Goal: Obtain resource: Download file/media

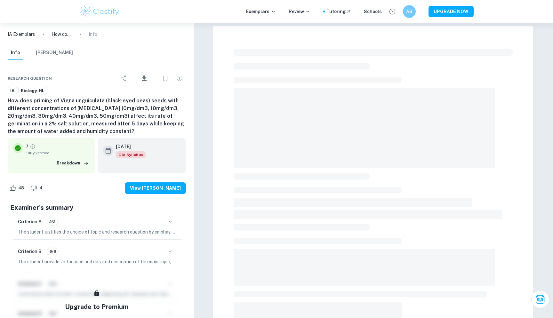
checkbox input "true"
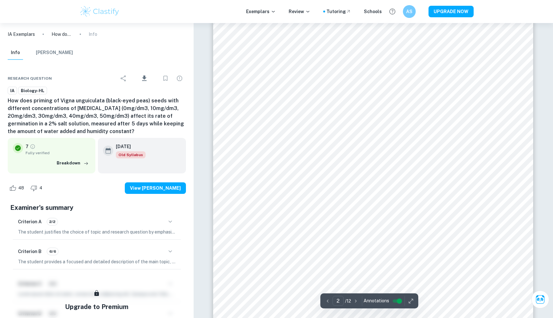
scroll to position [605, 0]
type input "1"
click at [411, 302] on icon "button" at bounding box center [410, 301] width 6 height 6
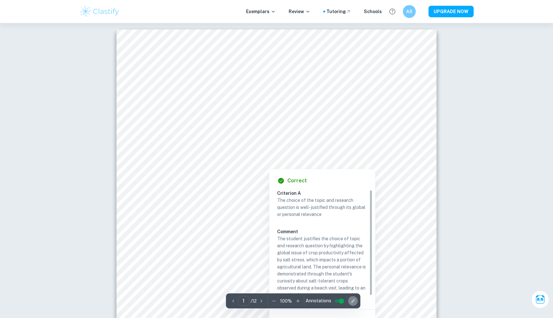
click at [355, 301] on button "button" at bounding box center [353, 301] width 10 height 10
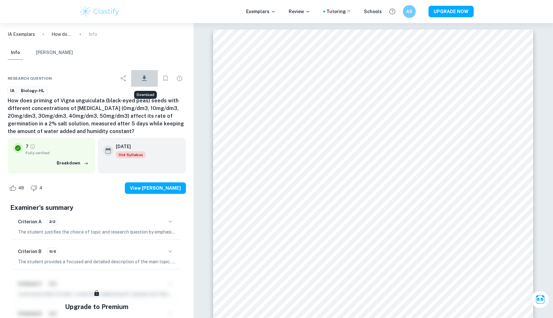
click at [145, 80] on icon "Download" at bounding box center [144, 77] width 4 height 5
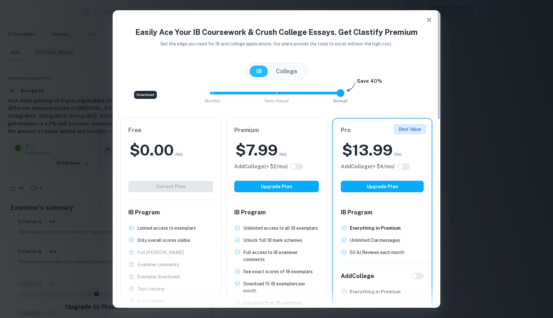
click at [159, 190] on div "Free $ 0.00 /mo Add College (+ $ 2 /mo) Current Plan" at bounding box center [171, 159] width 100 height 82
click at [258, 71] on button "IB" at bounding box center [258, 72] width 19 height 12
type input "2"
drag, startPoint x: 341, startPoint y: 92, endPoint x: 440, endPoint y: 69, distance: 101.3
click at [440, 69] on div "Easily Ace Your IB Coursework & Crush College Essays. Get Clastify Premium Get …" at bounding box center [276, 159] width 553 height 318
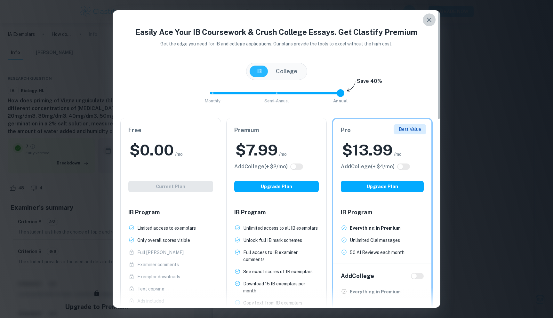
click at [432, 21] on icon "button" at bounding box center [429, 20] width 8 height 8
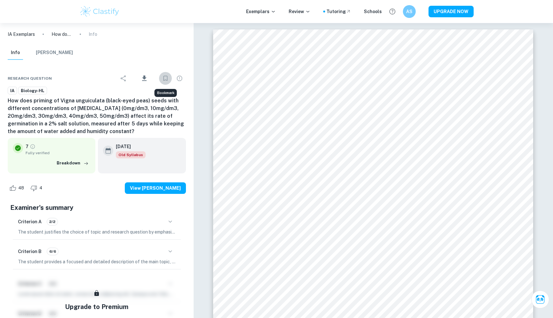
click at [166, 77] on icon "Bookmark" at bounding box center [166, 79] width 8 height 8
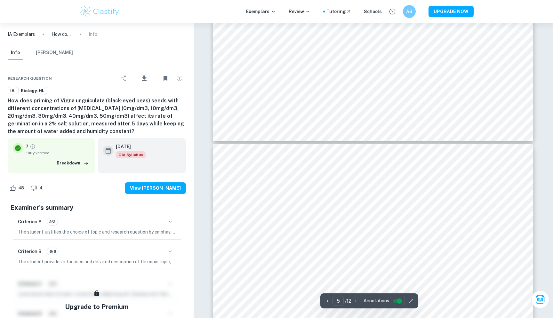
scroll to position [1811, 0]
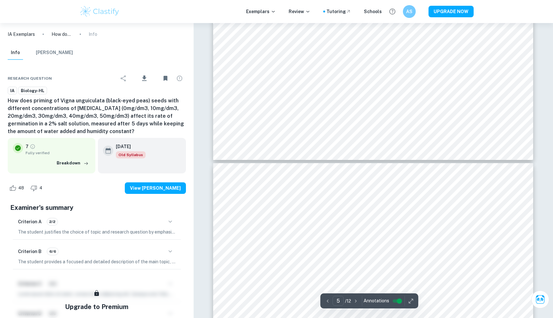
type input "6"
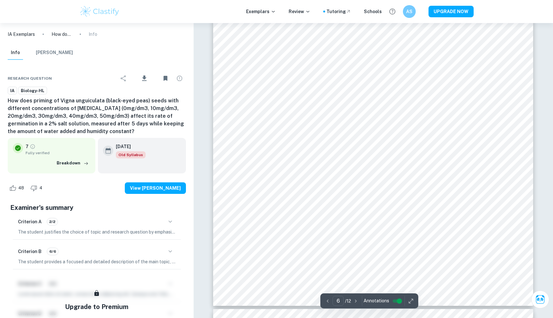
scroll to position [2566, 0]
